Goal: Information Seeking & Learning: Learn about a topic

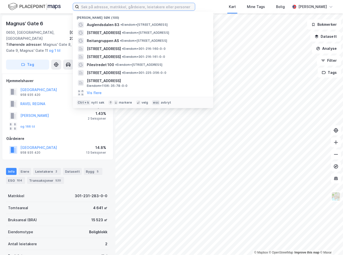
click at [131, 7] on input at bounding box center [137, 7] width 116 height 8
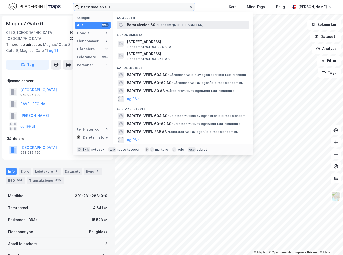
type input "barstølveien 60"
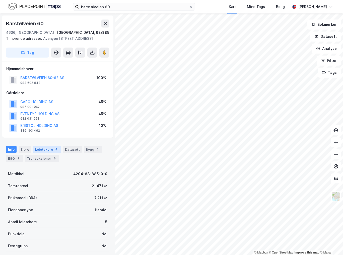
click at [44, 152] on div "Leietakere 5" at bounding box center [47, 149] width 28 height 7
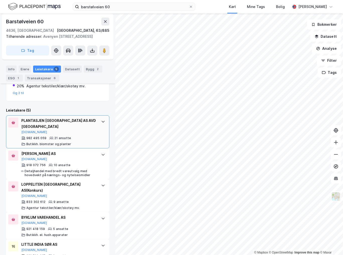
scroll to position [166, 0]
